Goal: Task Accomplishment & Management: Manage account settings

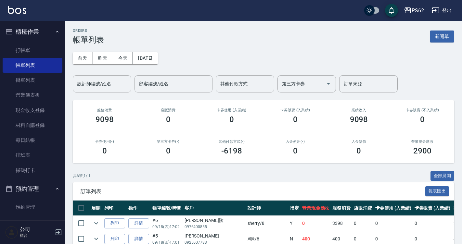
drag, startPoint x: 38, startPoint y: 156, endPoint x: 129, endPoint y: 113, distance: 100.5
click at [38, 156] on link "排班表" at bounding box center [33, 155] width 60 height 15
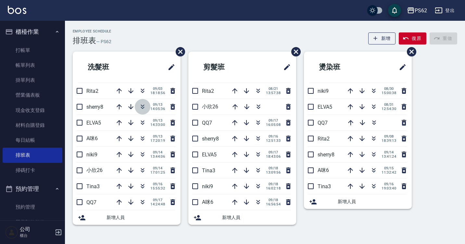
click at [143, 106] on icon "button" at bounding box center [143, 107] width 8 height 8
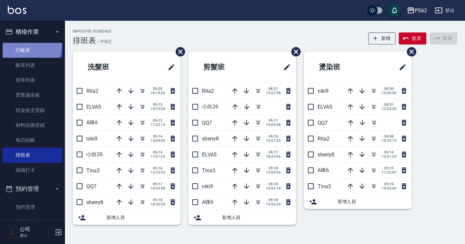
click at [28, 45] on link "打帳單" at bounding box center [33, 50] width 60 height 15
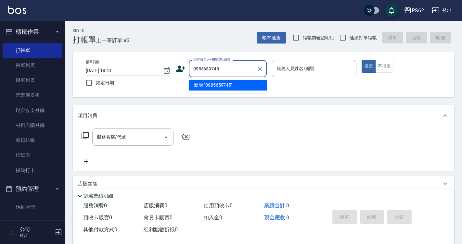
click at [207, 64] on input "0985659745" at bounding box center [223, 68] width 62 height 11
type input "0985659745"
click at [184, 70] on icon at bounding box center [181, 69] width 10 height 10
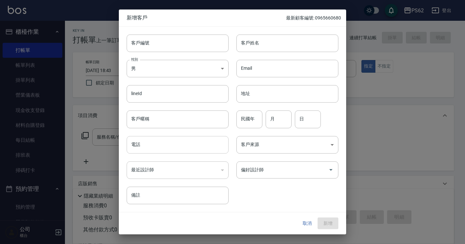
click at [153, 140] on input "電話" at bounding box center [178, 145] width 102 height 18
paste input "0985659745"
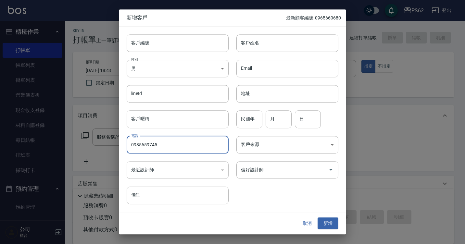
type input "0985659745"
click at [250, 65] on input "Email" at bounding box center [288, 69] width 102 height 18
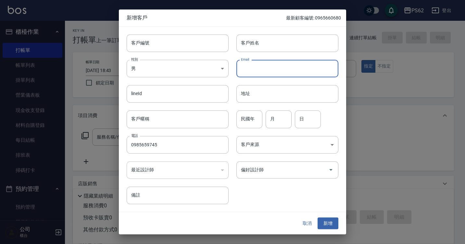
click at [253, 55] on div "Email Email" at bounding box center [284, 64] width 110 height 25
click at [253, 53] on div "Email Email" at bounding box center [284, 64] width 110 height 25
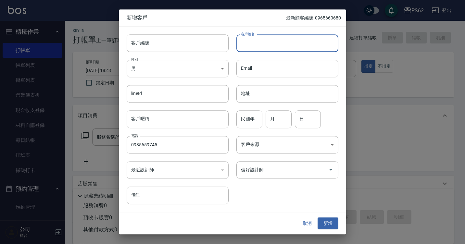
click at [258, 45] on input "客戶姓名" at bounding box center [288, 43] width 102 height 18
type input "[PERSON_NAME]"
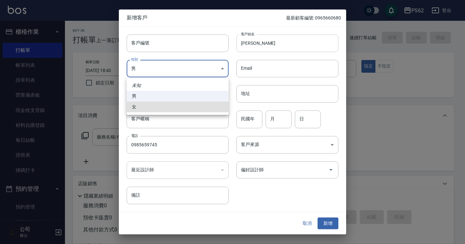
type input "FEMALE"
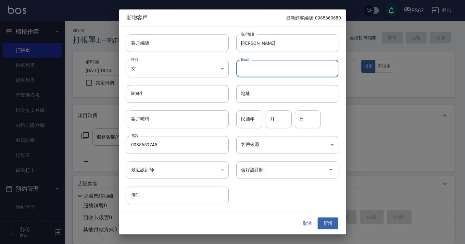
click at [324, 218] on button "新增" at bounding box center [328, 224] width 21 height 12
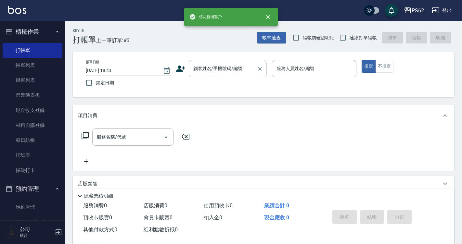
click at [254, 85] on div "帳單日期 2025/09/18 18:43 鎖定日期 顧客姓名/手機號碼/編號 顧客姓名/手機號碼/編號 服務人員姓名/編號 服務人員姓名/編號 指定 不指定" at bounding box center [264, 75] width 366 height 30
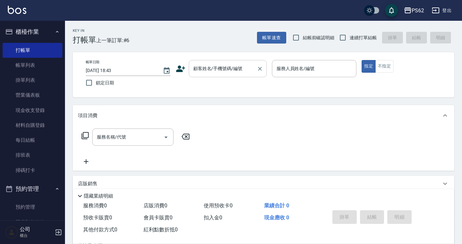
click at [244, 66] on input "顧客姓名/手機號碼/編號" at bounding box center [223, 68] width 62 height 11
paste input "0985659745"
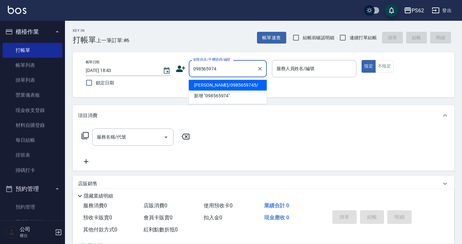
type input "陳姿君/0985659745/"
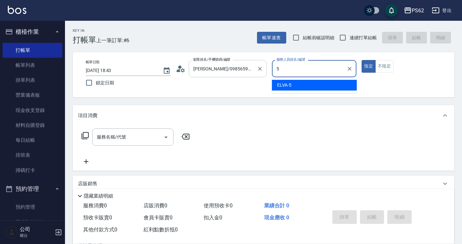
type input "ELVA-5"
type button "true"
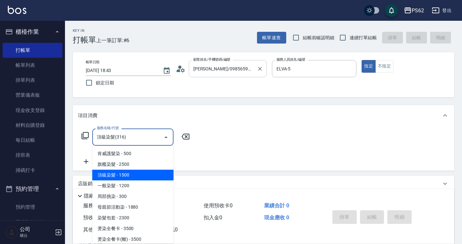
type input "頂級染髮(316)"
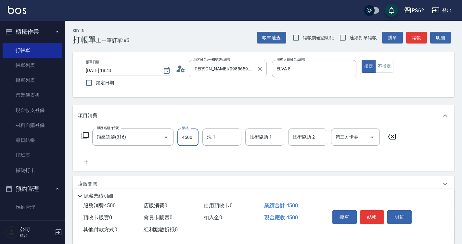
type input "4500"
click at [415, 34] on button "結帳" at bounding box center [416, 38] width 21 height 12
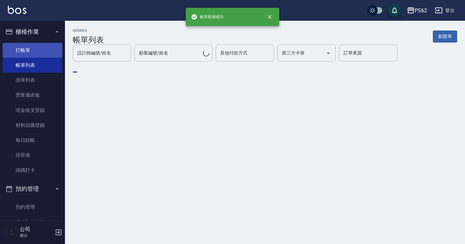
click at [48, 45] on link "打帳單" at bounding box center [33, 50] width 60 height 15
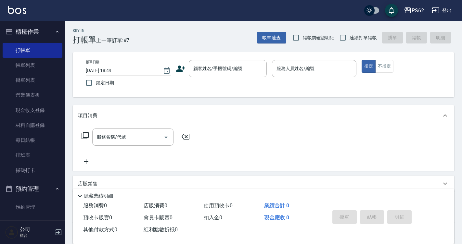
click at [355, 32] on label "連續打單結帳" at bounding box center [356, 38] width 41 height 14
click at [350, 32] on input "連續打單結帳" at bounding box center [343, 38] width 14 height 14
checkbox input "true"
click at [246, 69] on input "顧客姓名/手機號碼/編號" at bounding box center [223, 68] width 62 height 11
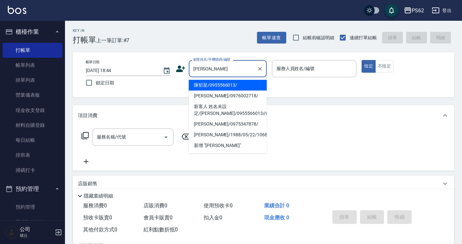
type input "陳郁棻/0955566013/"
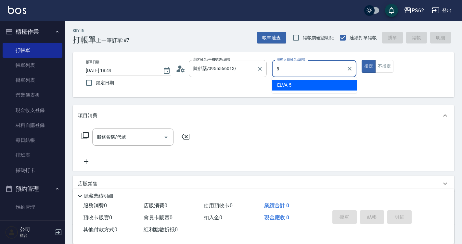
type input "ELVA-5"
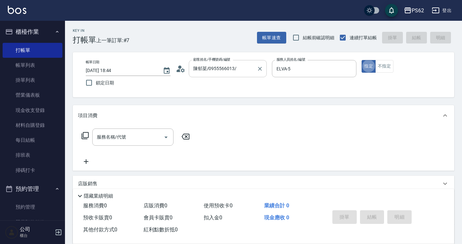
type button "true"
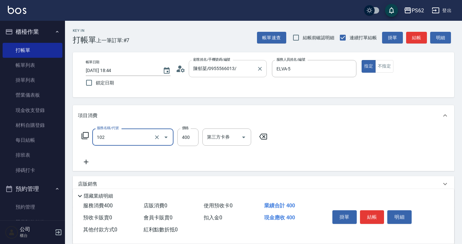
type input "精油洗髮(102)"
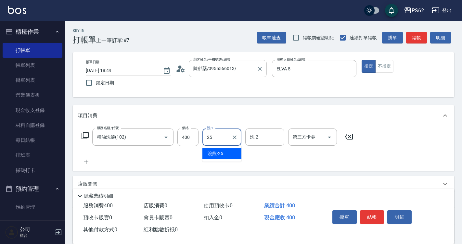
type input "浣熊-25"
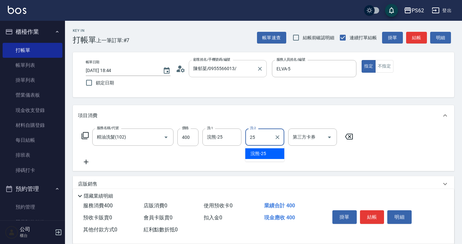
type input "浣熊-25"
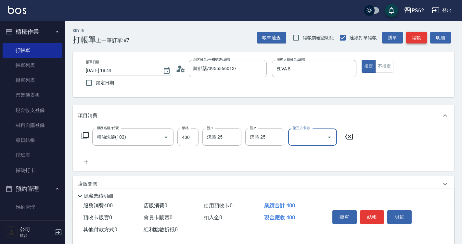
click at [420, 35] on button "結帳" at bounding box center [416, 38] width 21 height 12
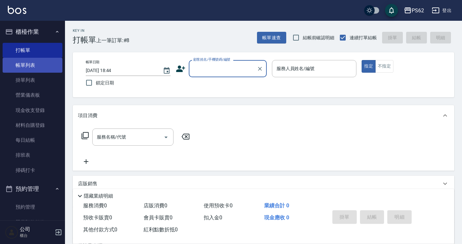
click at [50, 66] on link "帳單列表" at bounding box center [33, 65] width 60 height 15
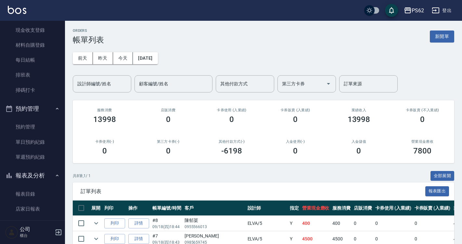
scroll to position [162, 0]
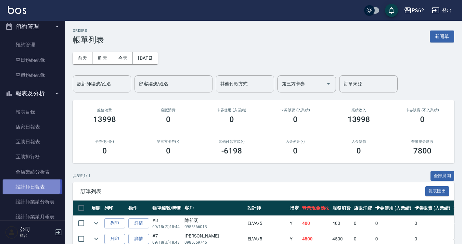
click at [26, 186] on link "設計師日報表" at bounding box center [33, 187] width 60 height 15
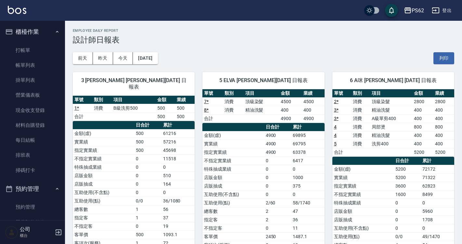
click at [173, 87] on div "3 [PERSON_NAME] [PERSON_NAME][DATE] 日報表" at bounding box center [134, 83] width 122 height 23
click at [42, 171] on link "掃碼打卡" at bounding box center [33, 170] width 60 height 15
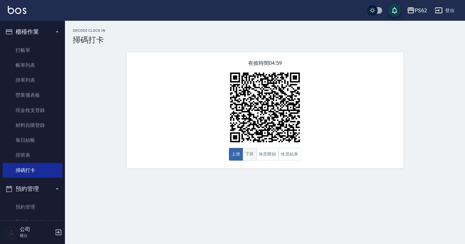
click at [249, 151] on button "下班" at bounding box center [250, 154] width 14 height 13
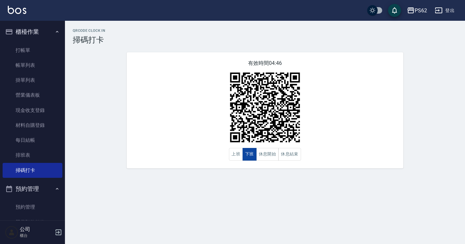
type button "CLOCKOUT"
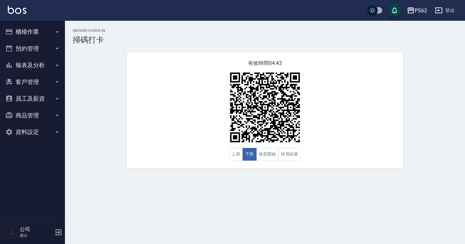
click at [34, 28] on button "櫃檯作業" at bounding box center [33, 31] width 60 height 17
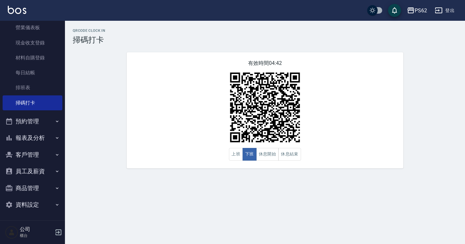
scroll to position [68, 0]
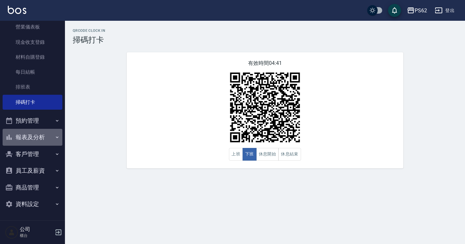
click at [34, 140] on button "報表及分析" at bounding box center [33, 137] width 60 height 17
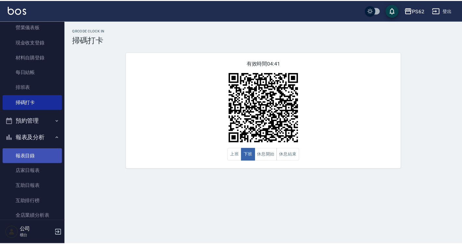
scroll to position [101, 0]
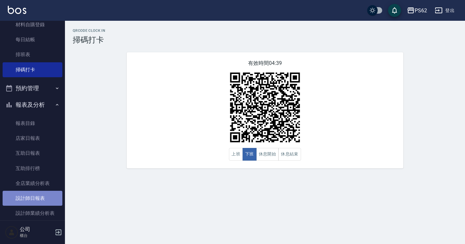
click at [37, 195] on link "設計師日報表" at bounding box center [33, 198] width 60 height 15
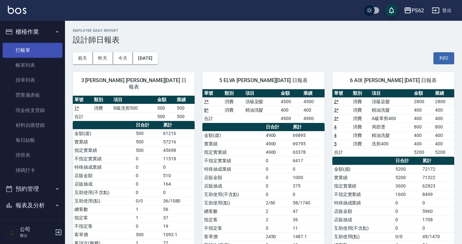
click at [37, 54] on link "打帳單" at bounding box center [33, 50] width 60 height 15
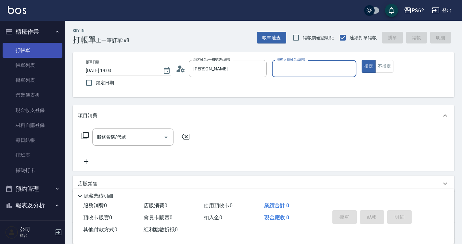
type input "林定遠/0933980701/"
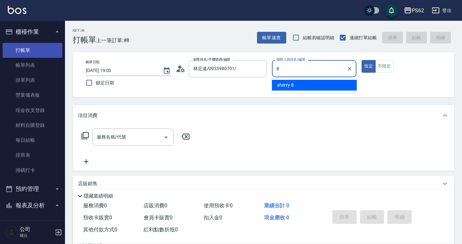
type input "sherry-8"
type button "true"
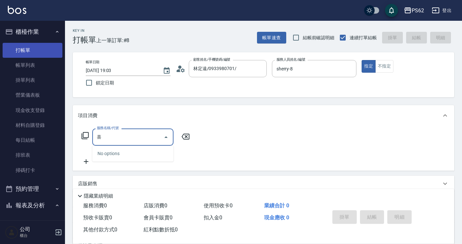
type input "喜"
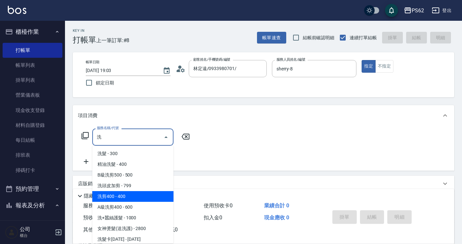
click at [134, 193] on span "洗剪400 - 400" at bounding box center [132, 196] width 81 height 11
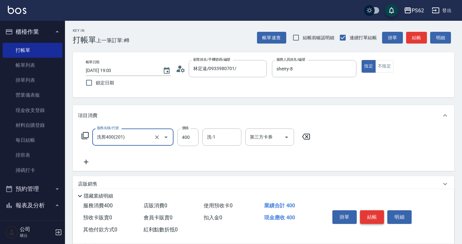
type input "洗剪400(201)"
click at [369, 212] on button "結帳" at bounding box center [372, 218] width 24 height 14
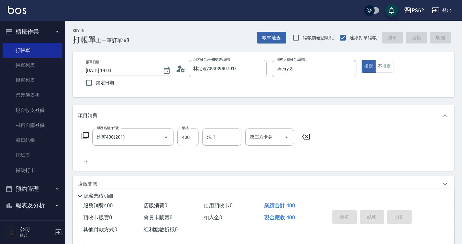
type input "[DATE] 19:17"
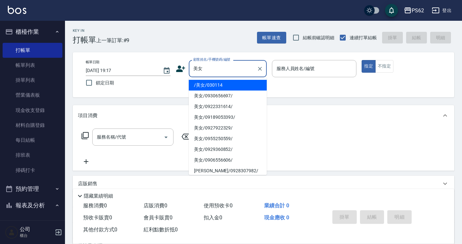
type input "/美女/030114"
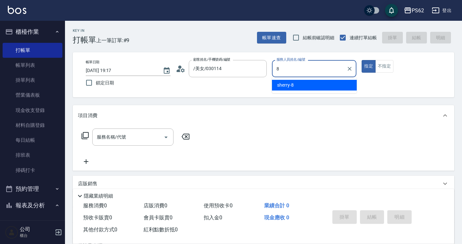
type input "sherry-8"
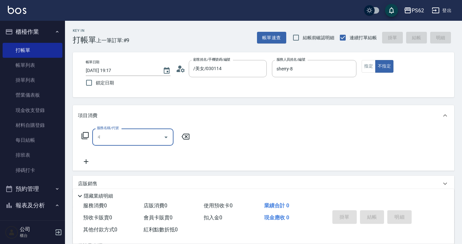
type input "ㄐㄧ"
type input "r"
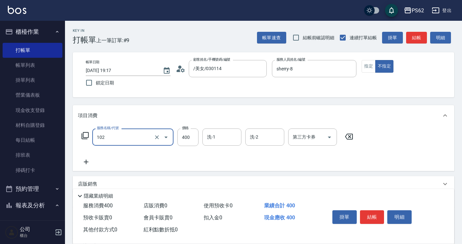
type input "精油洗髮(102)"
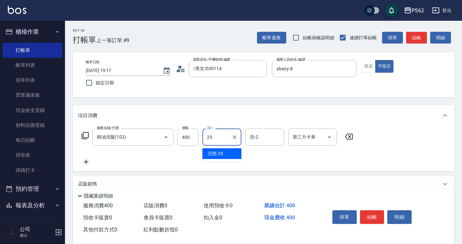
type input "浣熊-25"
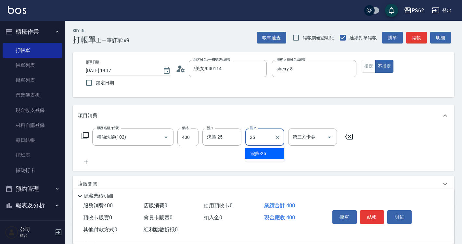
type input "浣熊-25"
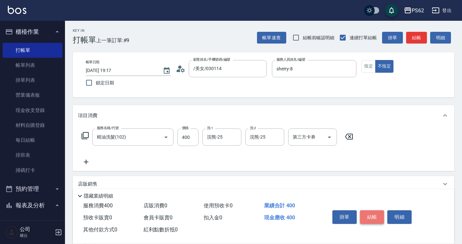
click at [371, 213] on button "結帳" at bounding box center [372, 218] width 24 height 14
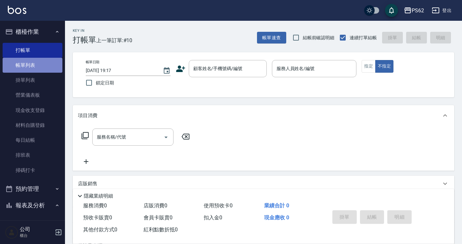
click at [38, 62] on link "帳單列表" at bounding box center [33, 65] width 60 height 15
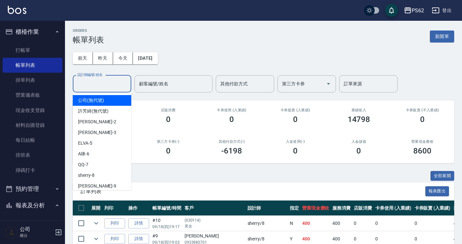
click at [125, 89] on input "設計師編號/姓名" at bounding box center [102, 83] width 53 height 11
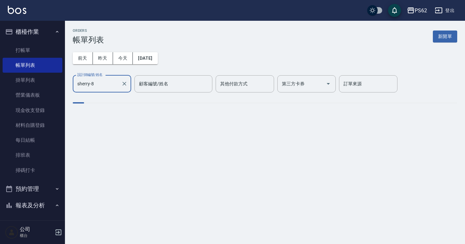
type input "sherry-8"
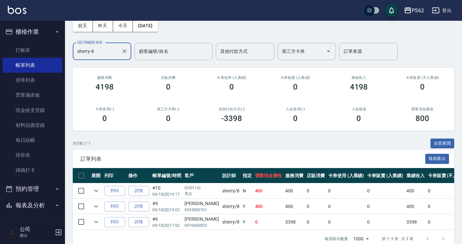
scroll to position [49, 0]
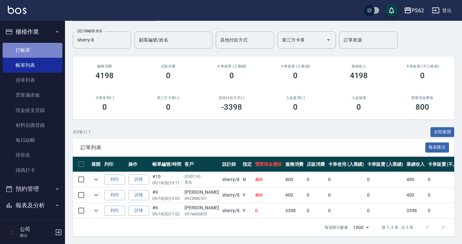
click at [39, 47] on link "打帳單" at bounding box center [33, 50] width 60 height 15
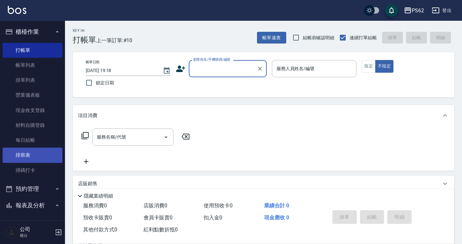
click at [50, 155] on link "排班表" at bounding box center [33, 155] width 60 height 15
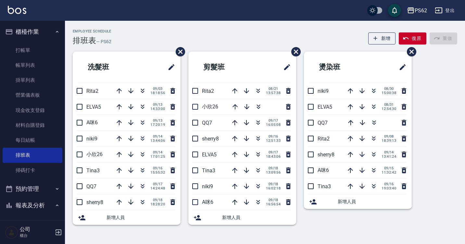
click at [230, 139] on button "button" at bounding box center [235, 139] width 16 height 16
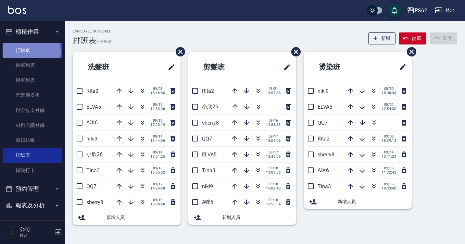
click at [29, 51] on link "打帳單" at bounding box center [33, 50] width 60 height 15
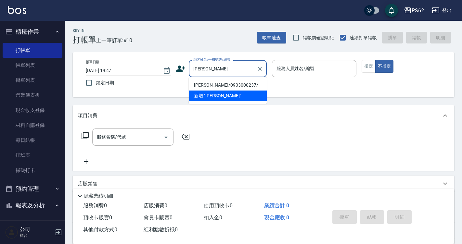
click at [239, 85] on li "[PERSON_NAME]/0903000237/" at bounding box center [228, 85] width 78 height 11
type input "[PERSON_NAME]/0903000237/"
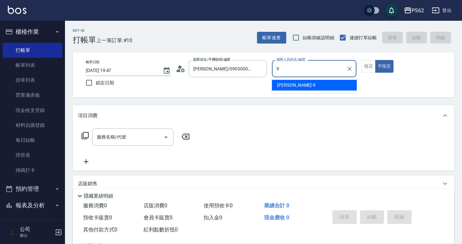
type input "niki-9"
type button "false"
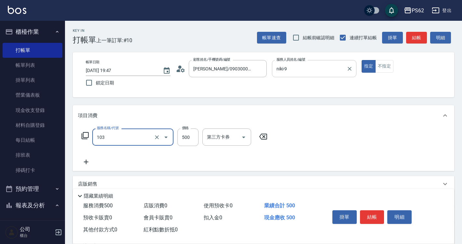
type input "B級洗剪500(103)"
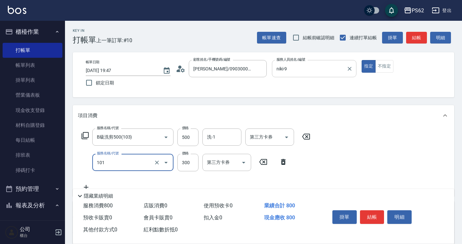
type input "洗髮(101)"
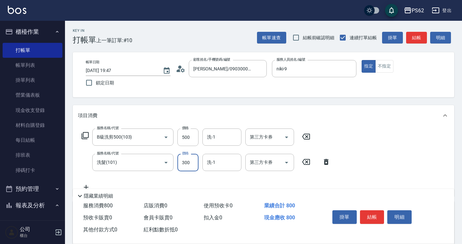
click at [187, 164] on input "300" at bounding box center [187, 163] width 21 height 18
type input "270"
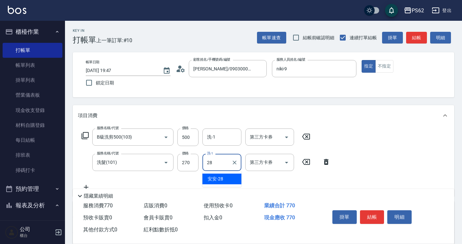
type input "安安-28"
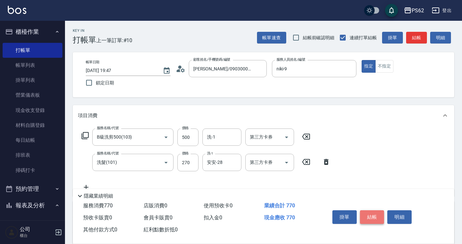
click at [370, 213] on button "結帳" at bounding box center [372, 218] width 24 height 14
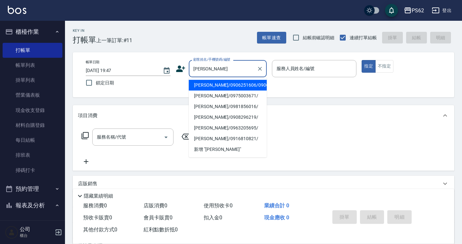
click at [218, 91] on li "[PERSON_NAME]/0906251606/0906251606" at bounding box center [228, 85] width 78 height 11
type input "[PERSON_NAME]/0906251606/0906251606"
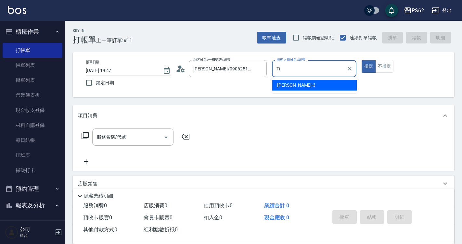
type input "T"
type input "niki-9"
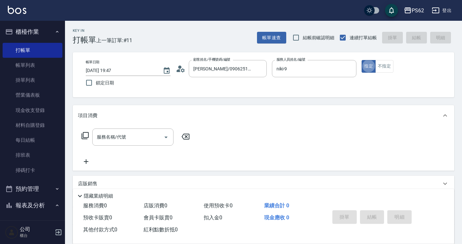
type button "true"
click at [88, 135] on icon at bounding box center [85, 135] width 7 height 7
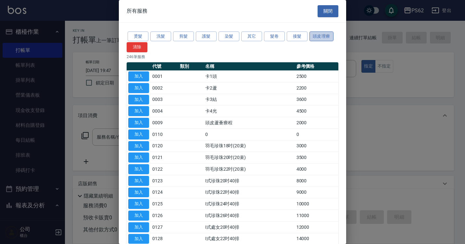
click at [324, 36] on button "頭皮理療" at bounding box center [322, 37] width 24 height 10
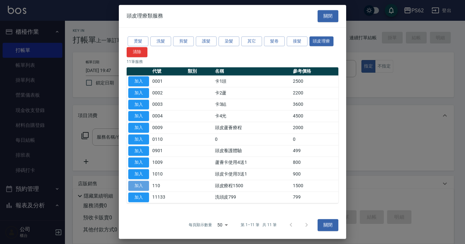
click at [140, 186] on button "加入" at bounding box center [138, 186] width 21 height 10
type input "頭皮療程1500(110)"
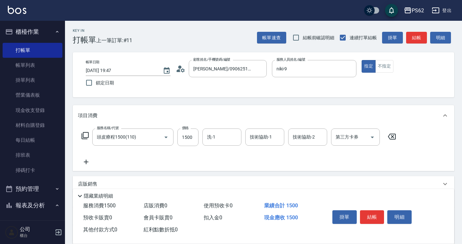
click at [85, 134] on icon at bounding box center [85, 136] width 8 height 8
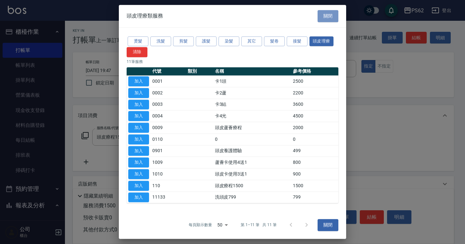
click at [334, 16] on button "關閉" at bounding box center [328, 16] width 21 height 12
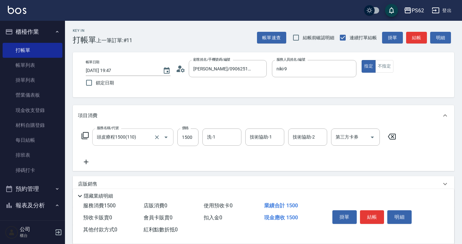
click at [137, 139] on input "頭皮療程1500(110)" at bounding box center [123, 137] width 57 height 11
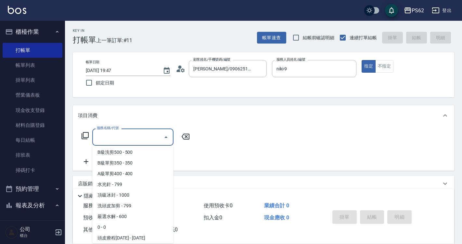
scroll to position [3, 0]
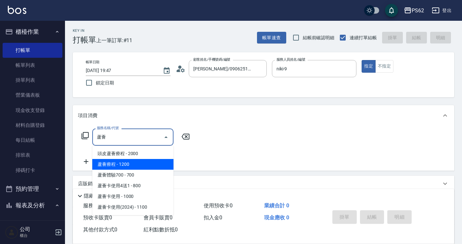
click at [101, 168] on span "蘆薈療程 - 1200" at bounding box center [132, 164] width 81 height 11
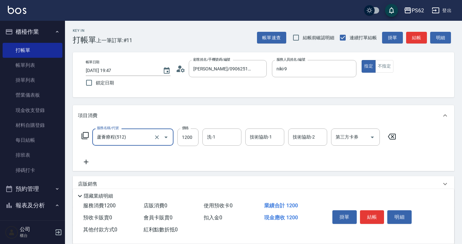
type input "蘆薈療程(512)"
click at [89, 163] on icon at bounding box center [86, 162] width 16 height 8
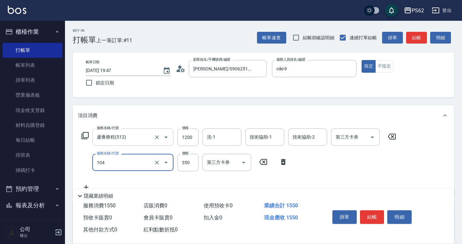
type input "B級單剪350(104)"
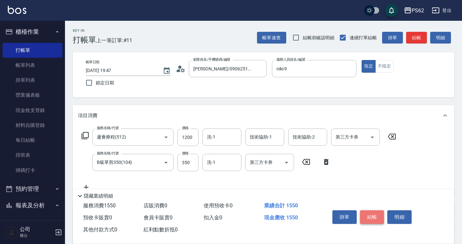
click at [373, 216] on button "結帳" at bounding box center [372, 218] width 24 height 14
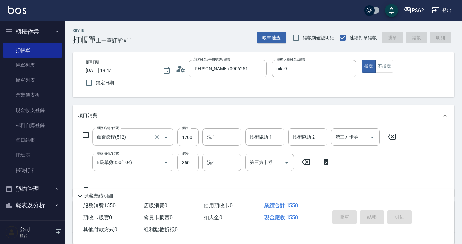
type input "[DATE] 19:48"
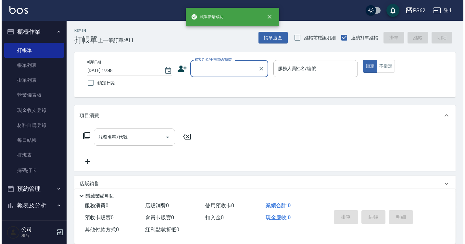
scroll to position [0, 0]
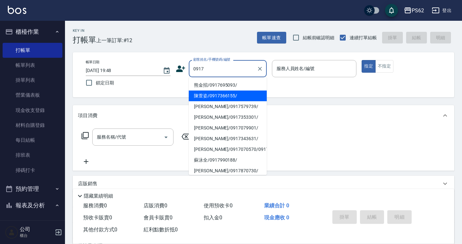
click at [220, 97] on li "陳萱姿/0917366155/" at bounding box center [228, 96] width 78 height 11
type input "陳萱姿/0917366155/"
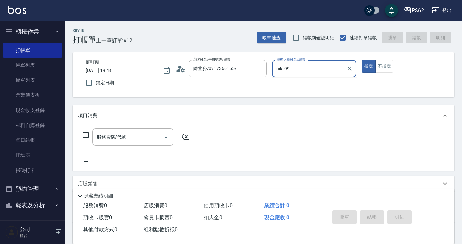
click at [362, 60] on button "指定" at bounding box center [369, 66] width 14 height 13
type input "niki-9"
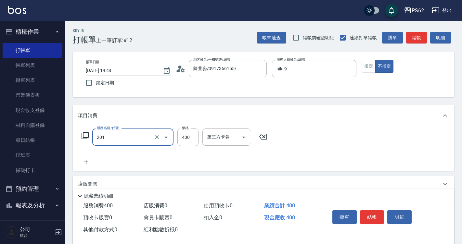
type input "洗剪400(201)"
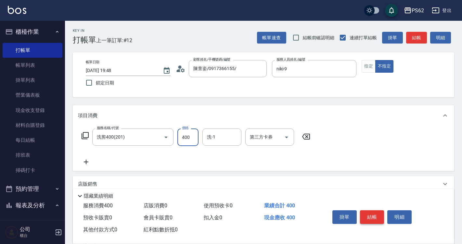
click at [375, 214] on button "結帳" at bounding box center [372, 218] width 24 height 14
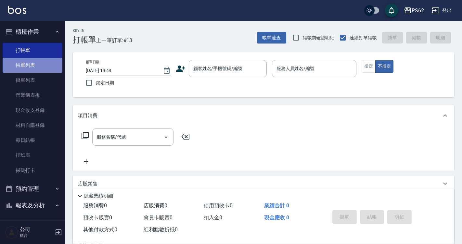
click at [39, 64] on link "帳單列表" at bounding box center [33, 65] width 60 height 15
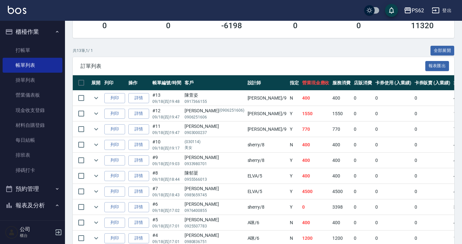
scroll to position [130, 0]
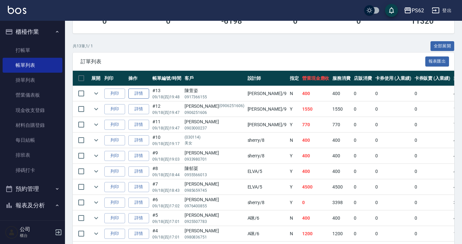
click at [138, 95] on link "詳情" at bounding box center [138, 94] width 21 height 10
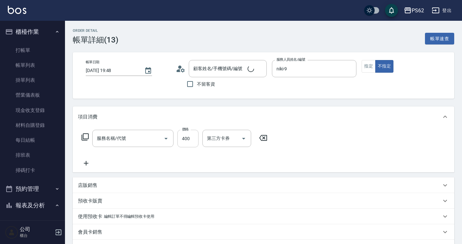
type input "niki-9"
type input "陳萱姿/0917366155/"
type input "洗剪400(201)"
click at [216, 138] on input "洗-1" at bounding box center [221, 138] width 33 height 11
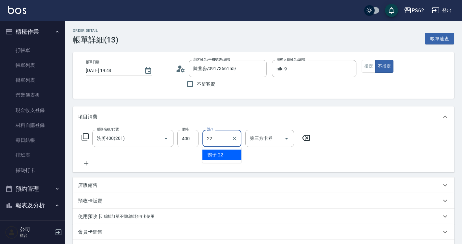
type input "鴨子-22"
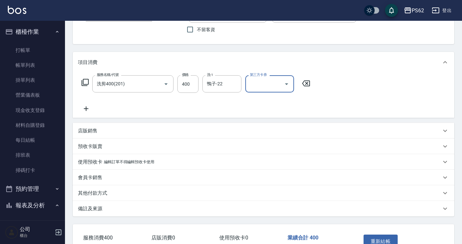
scroll to position [97, 0]
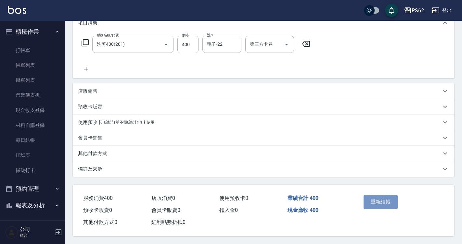
click at [388, 199] on button "重新結帳" at bounding box center [381, 202] width 34 height 14
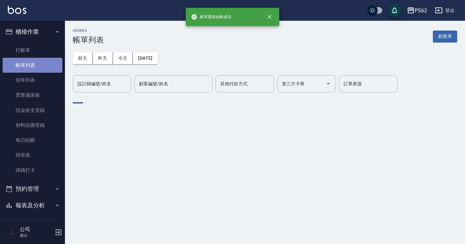
click at [40, 65] on link "帳單列表" at bounding box center [33, 65] width 60 height 15
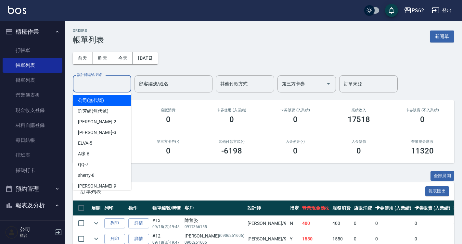
click at [111, 89] on input "設計師編號/姓名" at bounding box center [102, 83] width 53 height 11
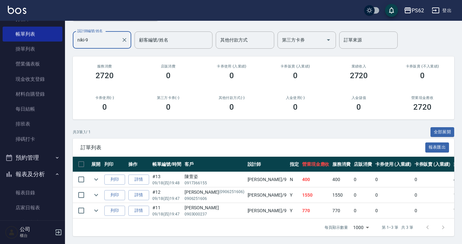
scroll to position [130, 0]
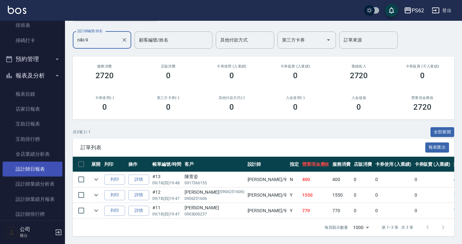
type input "niki-9"
click at [27, 172] on link "設計師日報表" at bounding box center [33, 169] width 60 height 15
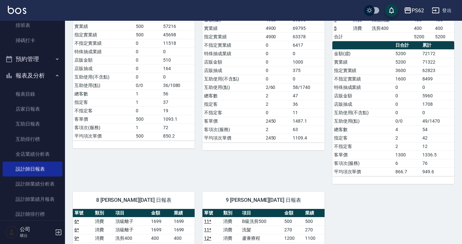
scroll to position [195, 0]
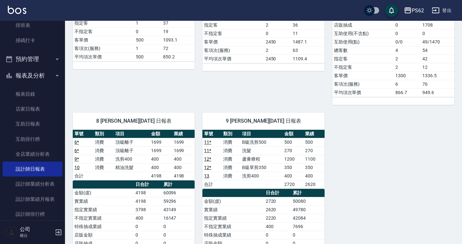
drag, startPoint x: 65, startPoint y: 105, endPoint x: 63, endPoint y: 95, distance: 9.6
click at [63, 95] on div "櫃檯作業 打帳單 帳單列表 掛單列表 營業儀表板 現金收支登錄 材料自購登錄 每日結帳 排班表 掃碼打卡 預約管理 預約管理 單日預約紀錄 單週預約紀錄 報表…" at bounding box center [32, 133] width 65 height 224
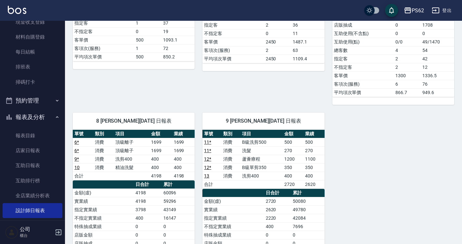
scroll to position [0, 0]
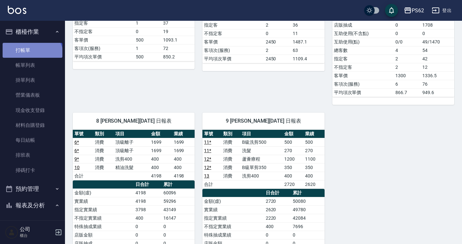
click at [31, 57] on link "打帳單" at bounding box center [33, 50] width 60 height 15
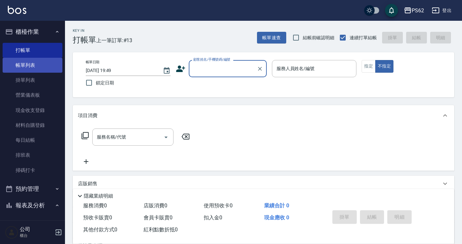
click at [27, 58] on link "帳單列表" at bounding box center [33, 65] width 60 height 15
click at [27, 62] on link "帳單列表" at bounding box center [33, 65] width 60 height 15
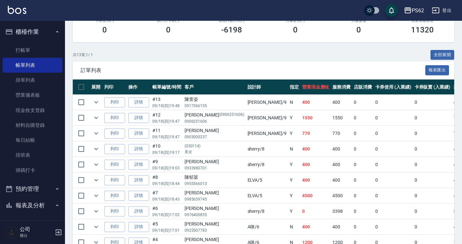
scroll to position [130, 0]
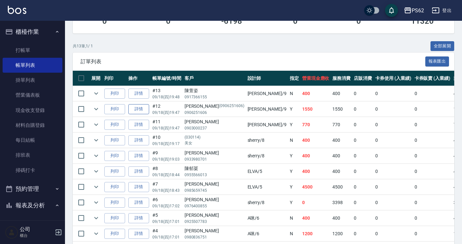
click at [141, 110] on link "詳情" at bounding box center [138, 109] width 21 height 10
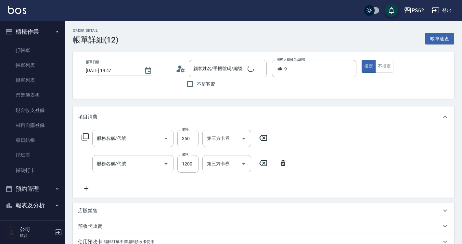
type input "[DATE] 19:47"
type input "niki-9"
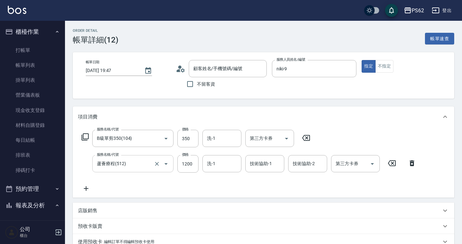
type input "B級單剪350(104)"
type input "蘆薈療程(512)"
type input "[PERSON_NAME]/0906251606/0906251606"
click at [190, 138] on input "350" at bounding box center [187, 139] width 21 height 18
type input "650"
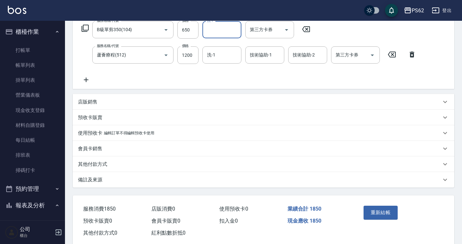
scroll to position [123, 0]
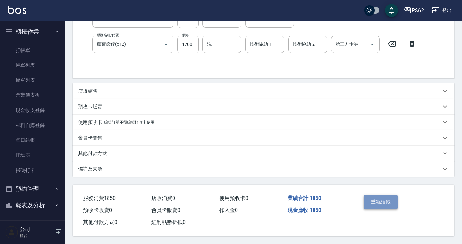
click at [384, 195] on button "重新結帳" at bounding box center [381, 202] width 34 height 14
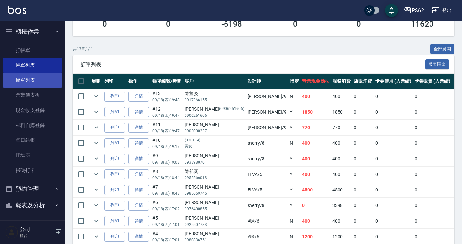
scroll to position [97, 0]
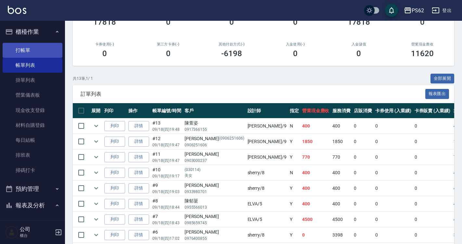
click at [53, 50] on link "打帳單" at bounding box center [33, 50] width 60 height 15
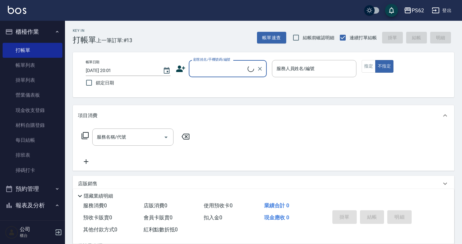
type input "0"
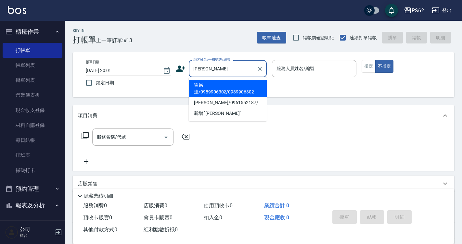
click at [205, 90] on li "謝易達/0989906302/0989906302" at bounding box center [228, 89] width 78 height 18
type input "謝易達/0989906302/0989906302"
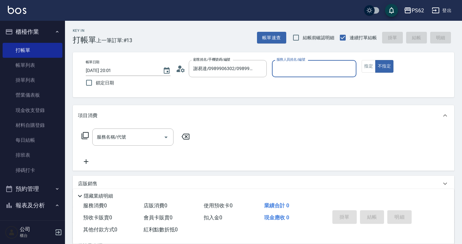
type input "[PERSON_NAME]-3"
click at [375, 60] on button "不指定" at bounding box center [384, 66] width 18 height 13
type button "false"
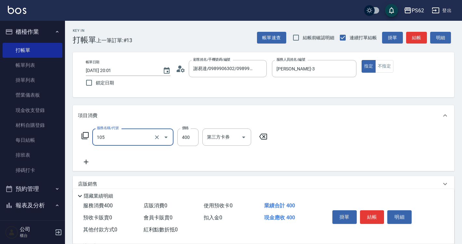
type input "A級單剪400(105)"
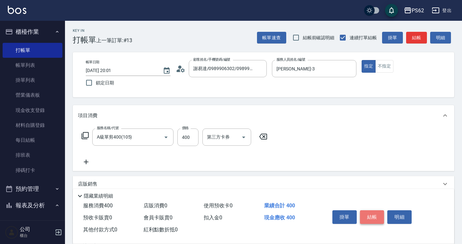
click at [375, 217] on button "結帳" at bounding box center [372, 218] width 24 height 14
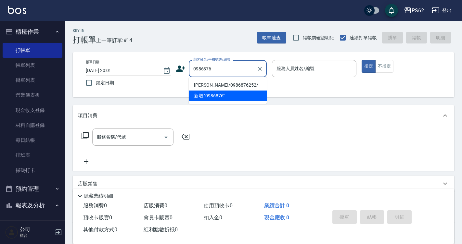
click at [220, 82] on li "[PERSON_NAME]/0986876252/" at bounding box center [228, 85] width 78 height 11
type input "[PERSON_NAME]/0986876252/"
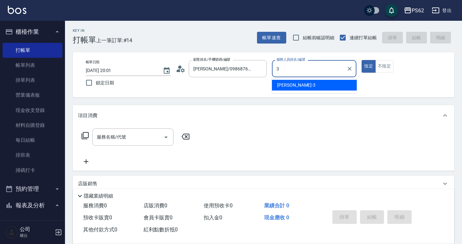
type input "[PERSON_NAME]-3"
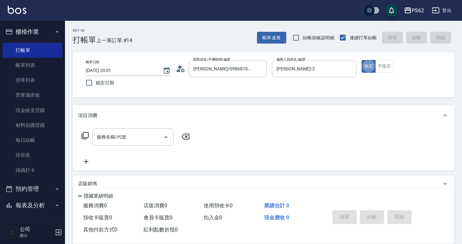
type button "true"
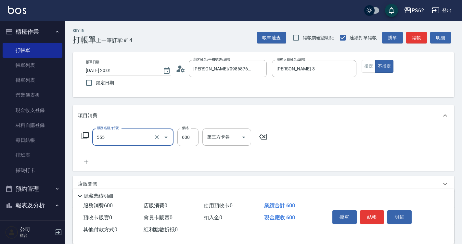
type input "去角質(555)"
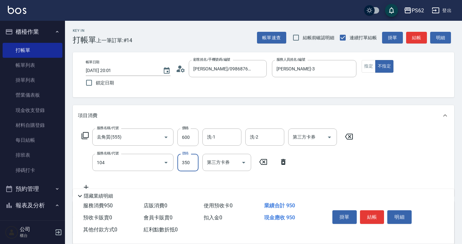
type input "B級單剪350(104)"
type input "300"
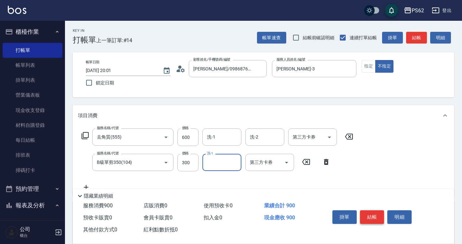
click at [379, 215] on button "結帳" at bounding box center [372, 218] width 24 height 14
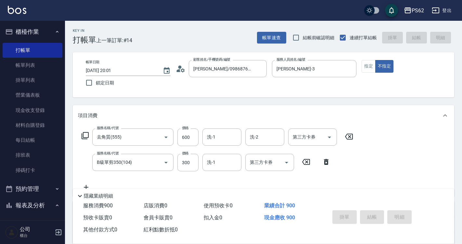
type input "[DATE] 20:02"
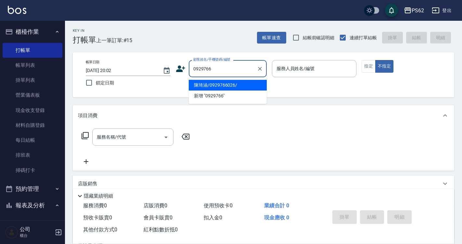
click at [226, 81] on li "陳琦涵/0929766026/" at bounding box center [228, 85] width 78 height 11
click at [226, 81] on div "帳單日期 [DATE] 20:02 鎖定日期 顧客姓名/手機號碼/編號 0929766 顧客姓名/手機號碼/編號 服務人員姓名/編號 服務人員姓名/編號 指定…" at bounding box center [264, 75] width 366 height 30
type input "陳琦涵/0929766026/"
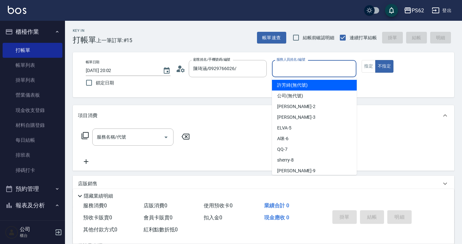
click at [330, 63] on input "服務人員姓名/編號" at bounding box center [314, 68] width 79 height 11
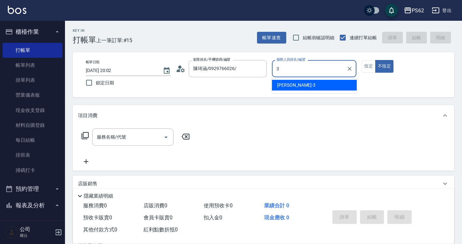
type input "[PERSON_NAME]-3"
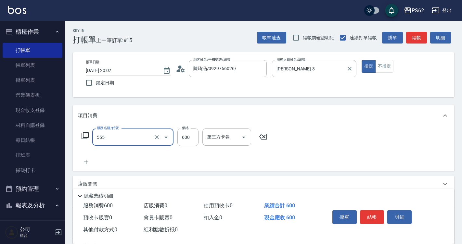
type input "去角質(555)"
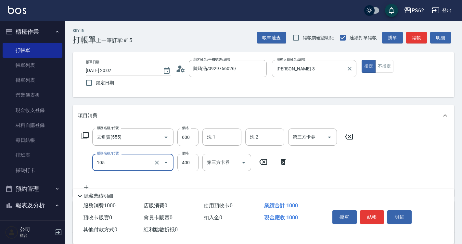
type input "A級單剪400(105)"
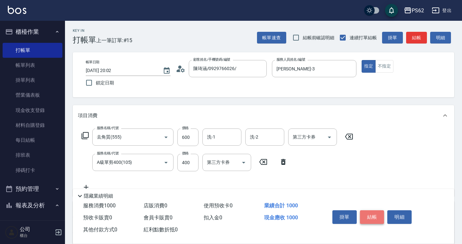
click at [367, 214] on button "結帳" at bounding box center [372, 218] width 24 height 14
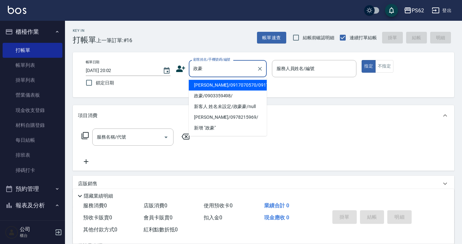
click at [205, 91] on li "[PERSON_NAME]/0917070570/0917070570" at bounding box center [228, 85] width 78 height 11
type input "[PERSON_NAME]/0917070570/0917070570"
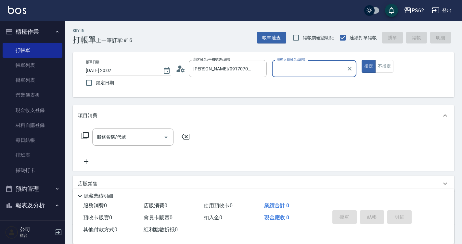
type input "[PERSON_NAME]-3"
click at [362, 60] on button "指定" at bounding box center [369, 66] width 14 height 13
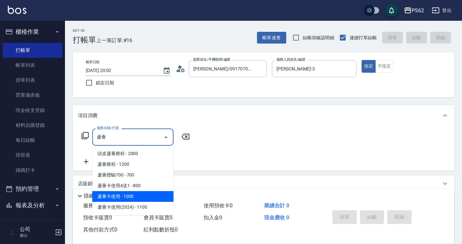
click at [151, 198] on span "蘆薈卡使用 - 1000" at bounding box center [132, 196] width 81 height 11
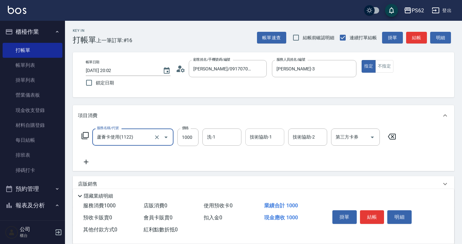
click at [254, 131] on div "技術協助-1" at bounding box center [264, 137] width 39 height 17
type input "蘆薈卡使用(1122)"
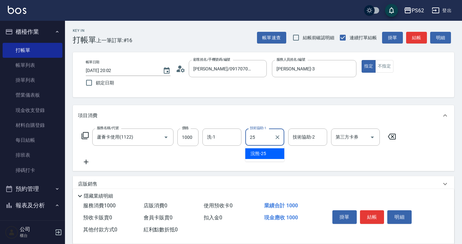
type input "浣熊-25"
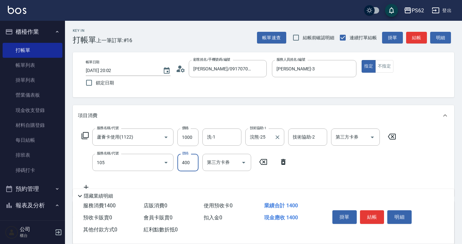
type input "A級單剪400(105)"
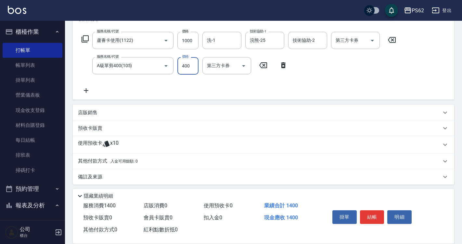
scroll to position [97, 0]
click at [371, 42] on icon "Open" at bounding box center [373, 40] width 8 height 8
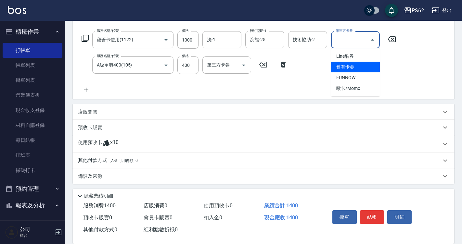
click at [363, 64] on span "舊有卡券" at bounding box center [355, 67] width 49 height 11
type input "舊有卡券"
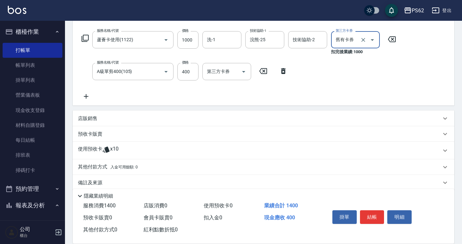
click at [97, 116] on p "店販銷售" at bounding box center [87, 118] width 19 height 7
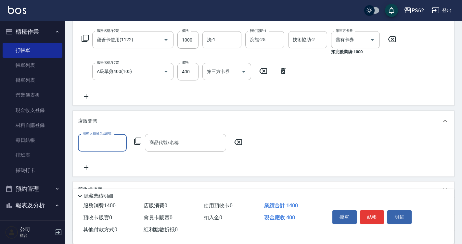
scroll to position [0, 0]
type input "[PERSON_NAME]-3"
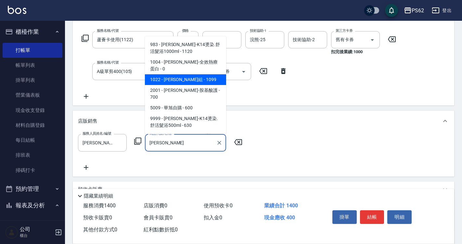
scroll to position [63, 0]
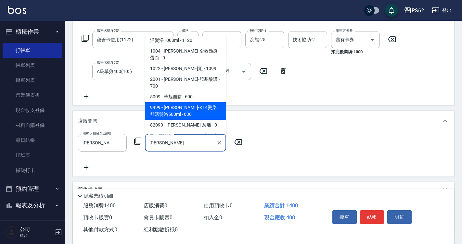
click at [198, 46] on span "983 - [PERSON_NAME]-K14燙染.舒活髮浴1000ml - 1120" at bounding box center [185, 37] width 81 height 18
type input "[PERSON_NAME]-K14燙染.舒活髮浴1000ml"
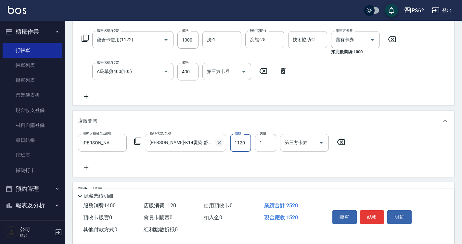
click at [218, 144] on icon "Clear" at bounding box center [219, 143] width 6 height 6
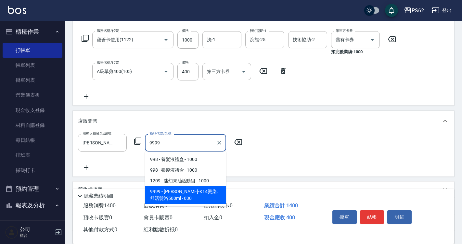
type input "[PERSON_NAME]-K14燙染.舒活髮浴500ml"
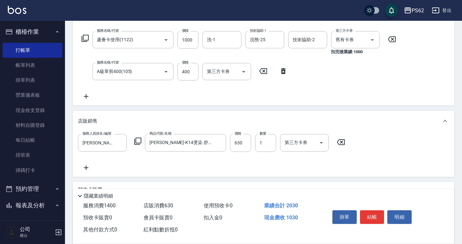
click at [335, 97] on div "服務名稱/代號 蘆薈卡使用(1122) 服務名稱/代號 價格 1000 價格 洗-1 洗-1 技術協助-1 浣熊-25 技術協助-1 技術協助-2 技術協助-…" at bounding box center [239, 65] width 322 height 69
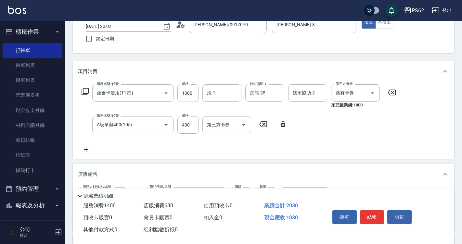
scroll to position [97, 0]
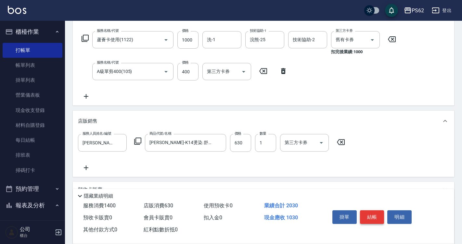
click at [369, 214] on button "結帳" at bounding box center [372, 218] width 24 height 14
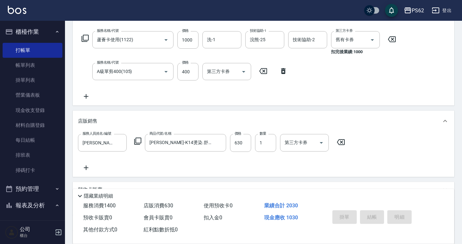
type input "[DATE] 20:03"
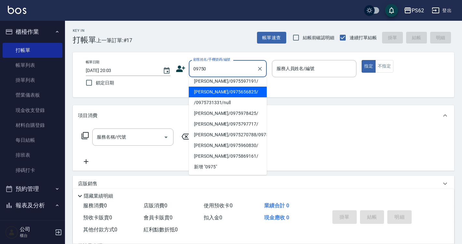
scroll to position [0, 0]
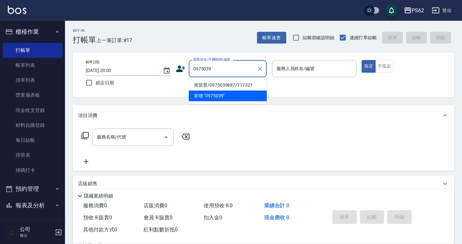
click at [221, 87] on li "黃凱昱/0975039687/717321" at bounding box center [228, 85] width 78 height 11
click at [221, 87] on div "帳單日期 [DATE] 20:03 鎖定日期 顧客姓名/手機號碼/編號 0975039 顧客姓名/手機號碼/編號 服務人員姓名/編號 服務人員姓名/編號 指定…" at bounding box center [264, 75] width 366 height 30
type input "黃凱昱/0975039687/717321"
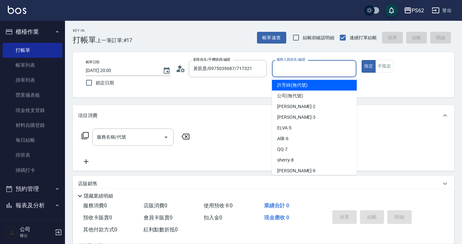
click at [328, 70] on input "服務人員姓名/編號" at bounding box center [314, 68] width 79 height 11
type input "[PERSON_NAME]-3"
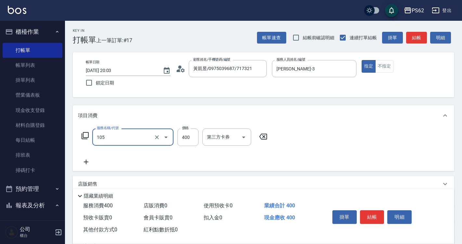
type input "A級單剪400(105)"
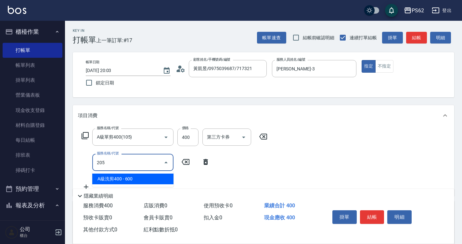
type input "A級洗剪400(205)"
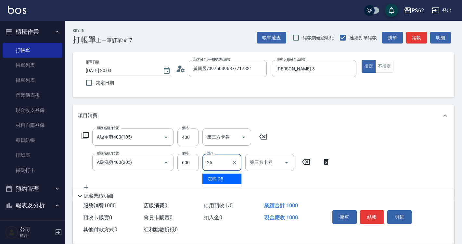
type input "浣熊-25"
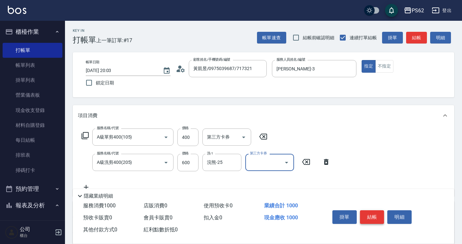
click at [369, 214] on button "結帳" at bounding box center [372, 218] width 24 height 14
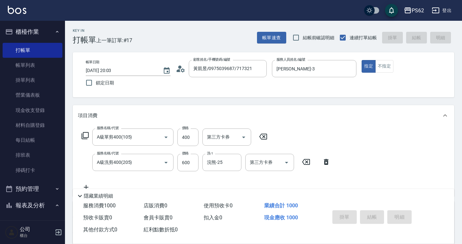
type input "[DATE] 20:04"
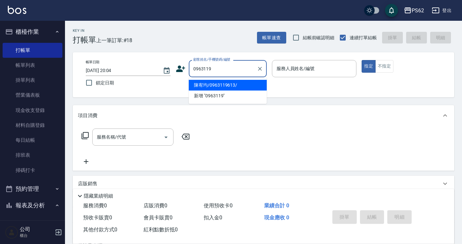
click at [213, 84] on li "陳宥均/0963119613/" at bounding box center [228, 85] width 78 height 11
type input "陳宥均/0963119613/"
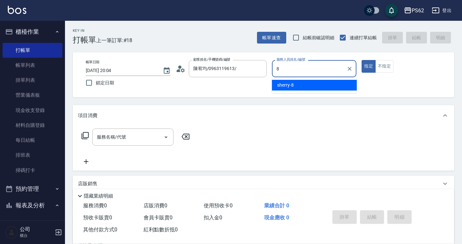
type input "sherry-8"
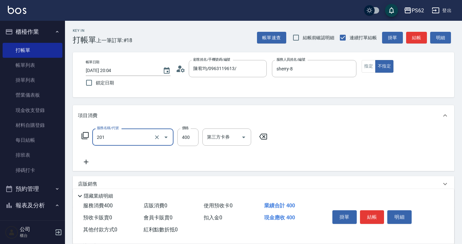
type input "洗剪400(201)"
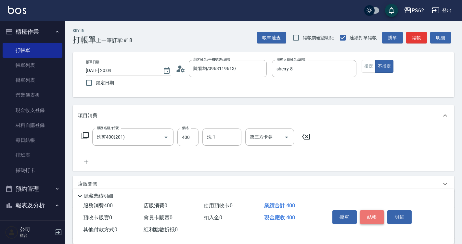
click at [375, 213] on button "結帳" at bounding box center [372, 218] width 24 height 14
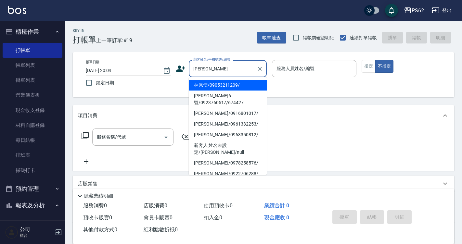
click at [213, 87] on li "林佩儒/09053211209/" at bounding box center [228, 85] width 78 height 11
type input "林佩儒/09053211209/"
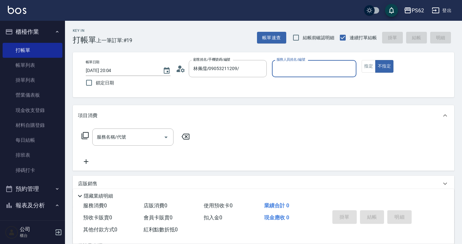
type input "3"
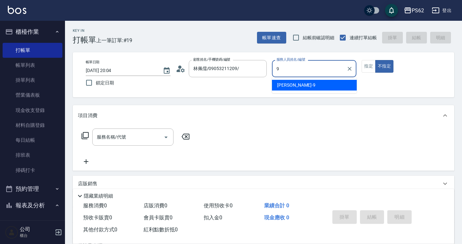
type input "niki-9"
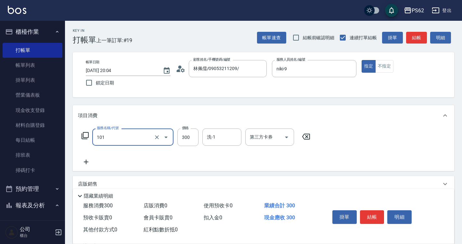
type input "洗髮(101)"
type input "270"
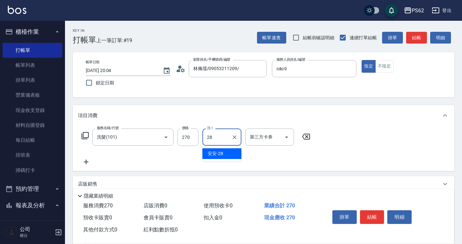
type input "安安-28"
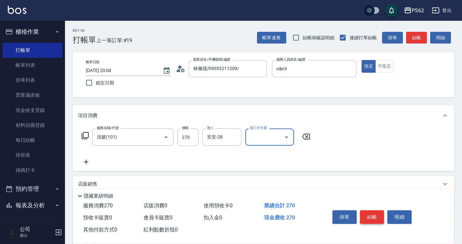
click at [377, 216] on button "結帳" at bounding box center [372, 218] width 24 height 14
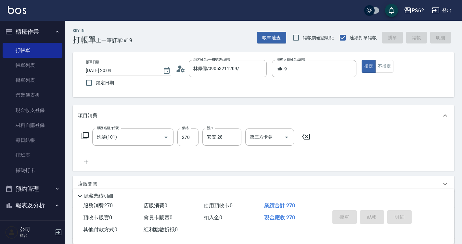
type input "[DATE] 20:05"
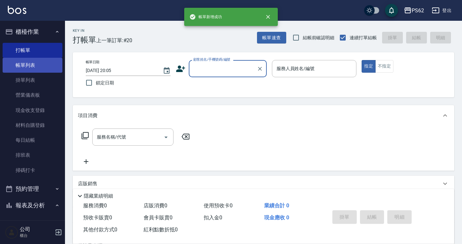
click at [25, 68] on link "帳單列表" at bounding box center [33, 65] width 60 height 15
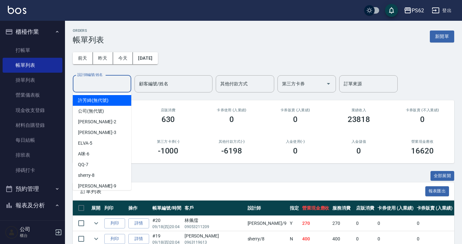
click at [117, 80] on input "設計師編號/姓名" at bounding box center [102, 83] width 53 height 11
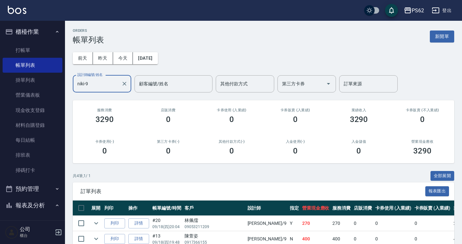
scroll to position [64, 0]
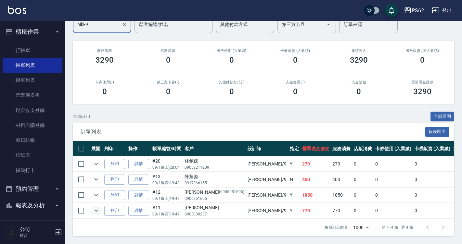
type input "niki-9"
click at [97, 207] on icon "expand row" at bounding box center [96, 211] width 8 height 8
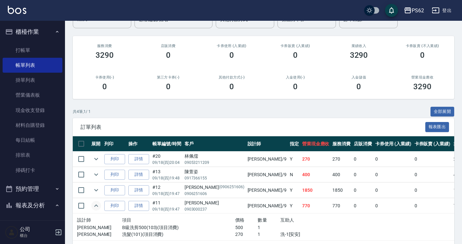
click at [99, 206] on icon "expand row" at bounding box center [96, 206] width 8 height 8
click at [95, 203] on icon "expand row" at bounding box center [96, 206] width 8 height 8
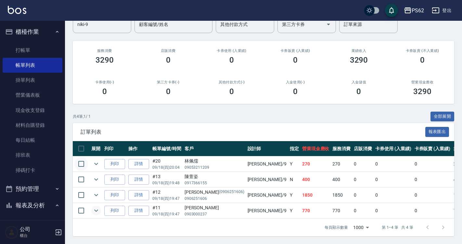
click at [81, 158] on input "checkbox" at bounding box center [81, 164] width 14 height 14
checkbox input "true"
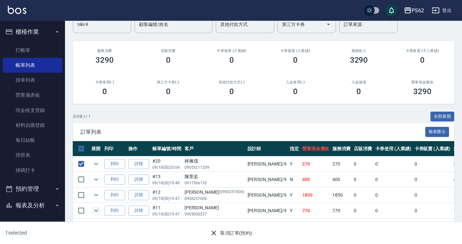
click at [240, 235] on button "取消訂單(預約)" at bounding box center [230, 233] width 47 height 12
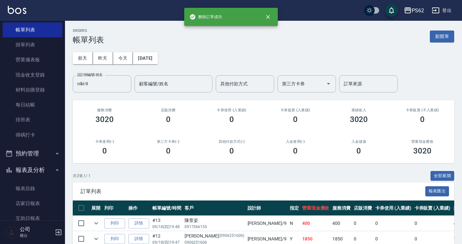
scroll to position [97, 0]
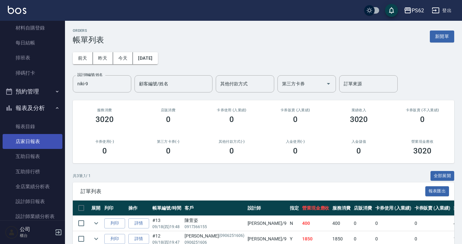
click at [40, 144] on link "店家日報表" at bounding box center [33, 141] width 60 height 15
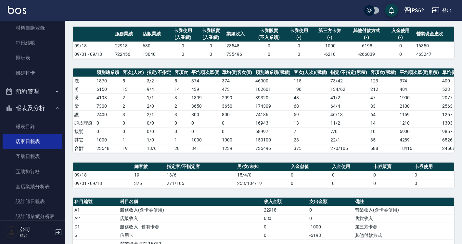
scroll to position [149, 0]
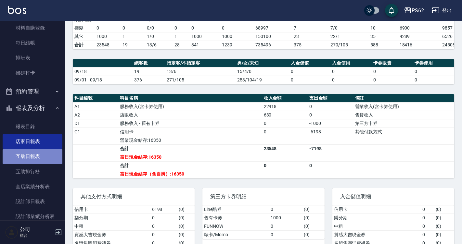
click at [32, 159] on link "互助日報表" at bounding box center [33, 156] width 60 height 15
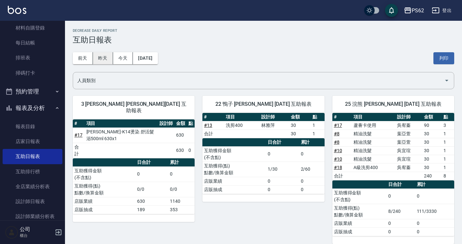
click at [107, 59] on button "昨天" at bounding box center [103, 58] width 20 height 12
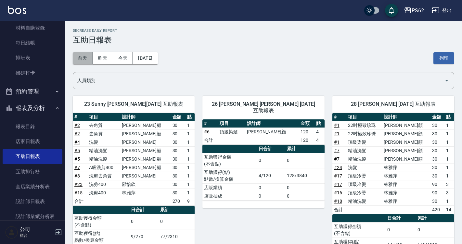
click at [86, 60] on button "前天" at bounding box center [83, 58] width 20 height 12
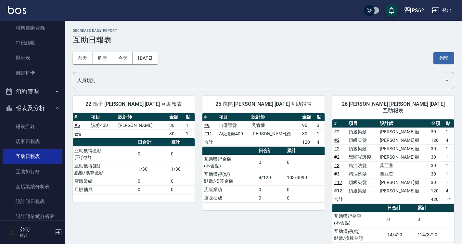
click at [150, 51] on div "[DATE] [DATE] [DATE] [DATE] 列印" at bounding box center [264, 59] width 382 height 28
click at [150, 52] on div "[DATE] [DATE] [DATE] [DATE] 列印" at bounding box center [264, 59] width 382 height 28
click at [150, 58] on button "[DATE]" at bounding box center [145, 58] width 25 height 12
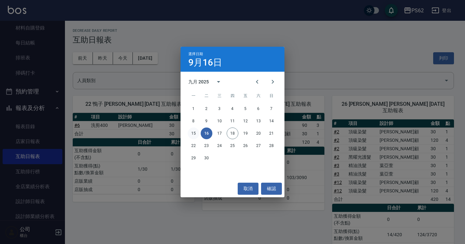
click at [195, 133] on button "15" at bounding box center [194, 134] width 12 height 12
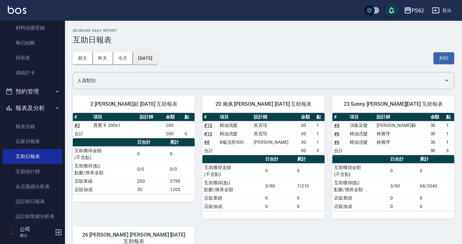
click at [156, 60] on button "[DATE]" at bounding box center [145, 58] width 25 height 12
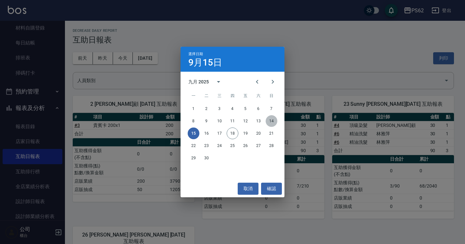
click at [274, 119] on button "14" at bounding box center [272, 121] width 12 height 12
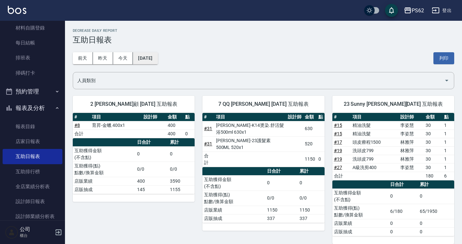
click at [158, 59] on button "[DATE]" at bounding box center [145, 58] width 25 height 12
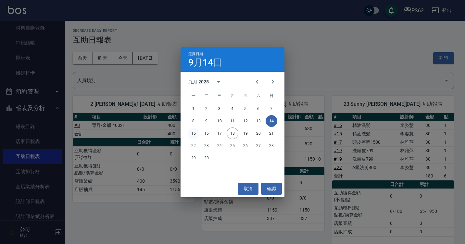
click at [194, 133] on button "15" at bounding box center [194, 134] width 12 height 12
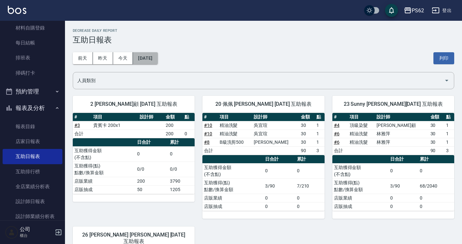
click at [153, 59] on button "[DATE]" at bounding box center [145, 58] width 25 height 12
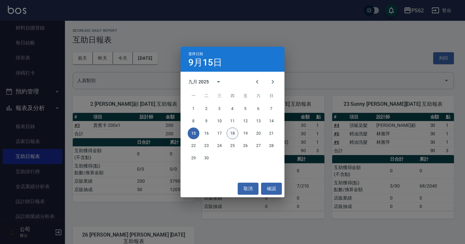
click at [232, 135] on button "18" at bounding box center [233, 134] width 12 height 12
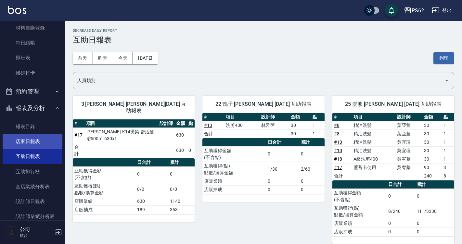
click at [37, 144] on link "店家日報表" at bounding box center [33, 141] width 60 height 15
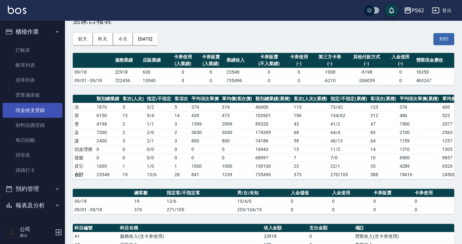
click at [46, 114] on link "現金收支登錄" at bounding box center [33, 110] width 60 height 15
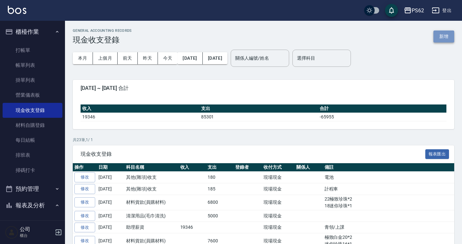
click at [443, 36] on button "新增" at bounding box center [443, 37] width 21 height 12
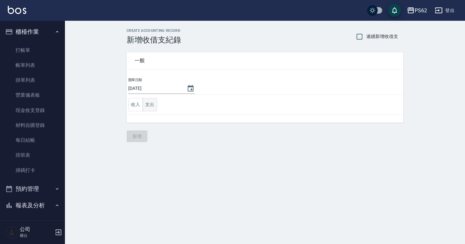
click at [154, 106] on button "支出" at bounding box center [150, 104] width 15 height 13
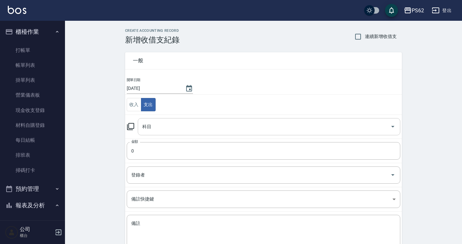
click at [166, 131] on input "科目" at bounding box center [264, 126] width 247 height 11
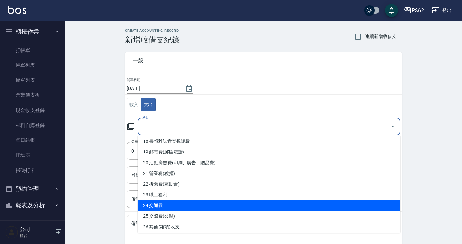
scroll to position [227, 0]
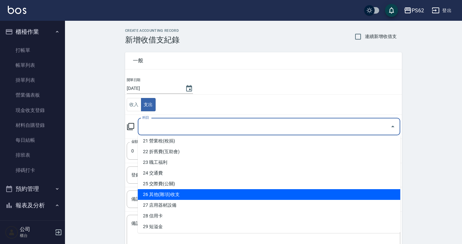
click at [181, 198] on li "26 其他(雜項)收支" at bounding box center [269, 194] width 263 height 11
type input "26 其他(雜項)收支"
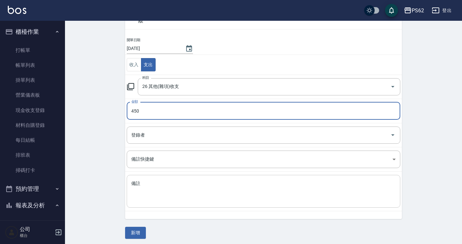
scroll to position [43, 0]
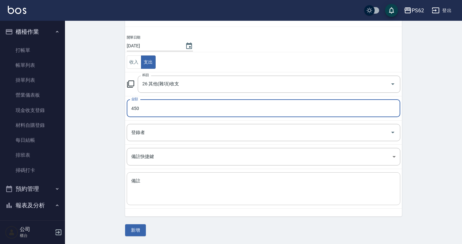
type input "450"
click at [208, 184] on textarea "備註" at bounding box center [263, 189] width 265 height 22
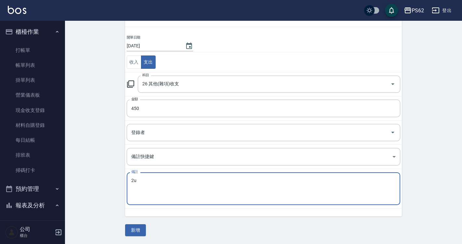
type textarea "2"
type textarea "ㄉ"
type textarea "地毯清洗.芳香劑"
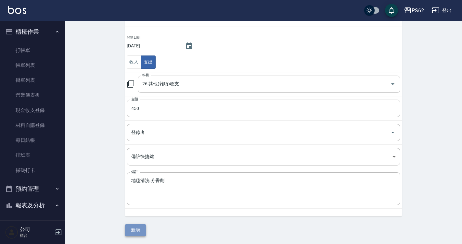
click at [136, 233] on button "新增" at bounding box center [135, 231] width 21 height 12
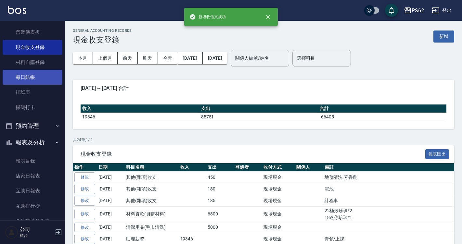
scroll to position [97, 0]
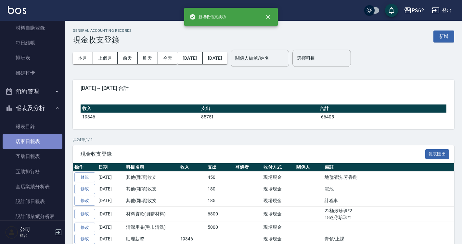
click at [37, 141] on link "店家日報表" at bounding box center [33, 141] width 60 height 15
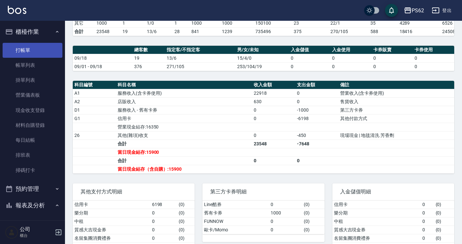
click at [6, 51] on link "打帳單" at bounding box center [33, 50] width 60 height 15
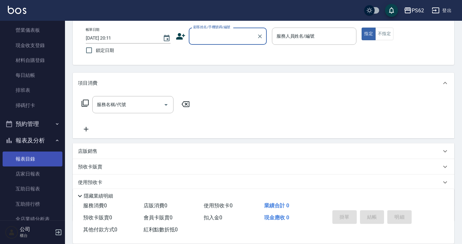
scroll to position [97, 0]
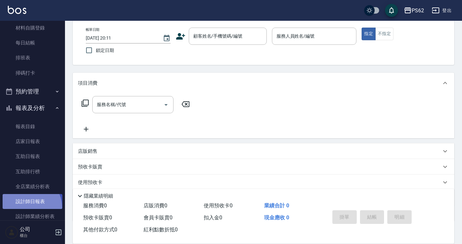
click at [29, 207] on link "設計師日報表" at bounding box center [33, 201] width 60 height 15
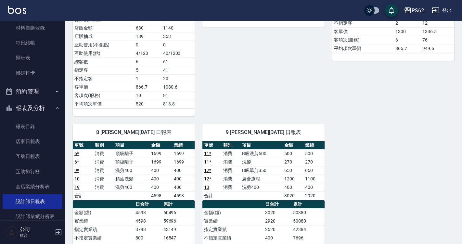
scroll to position [292, 0]
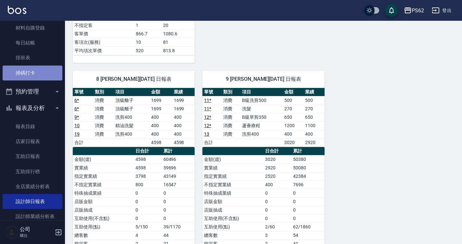
click at [42, 72] on link "掃碼打卡" at bounding box center [33, 73] width 60 height 15
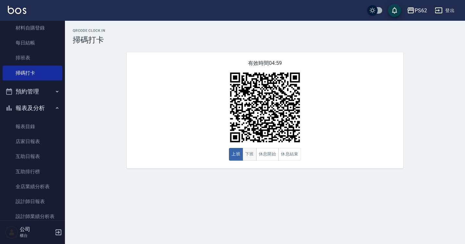
click at [251, 155] on button "下班" at bounding box center [250, 154] width 14 height 13
